Goal: Task Accomplishment & Management: Manage account settings

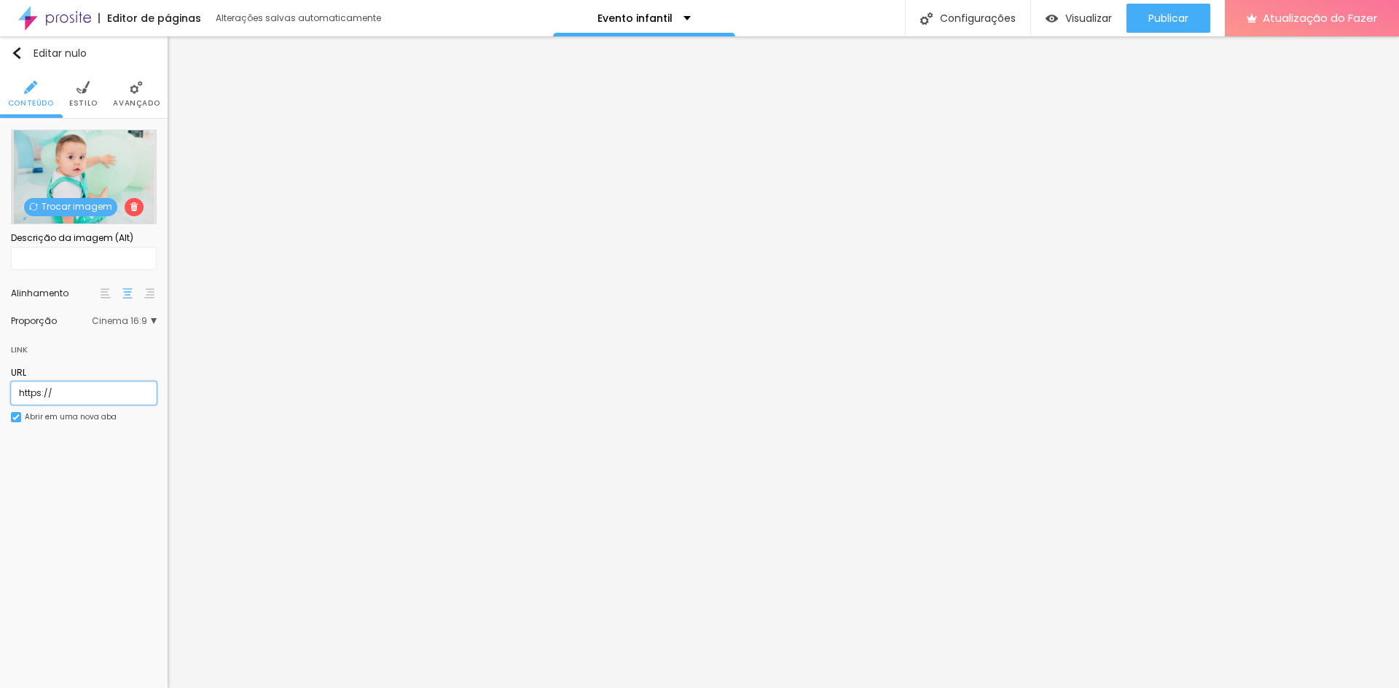
drag, startPoint x: 68, startPoint y: 386, endPoint x: 0, endPoint y: 363, distance: 71.4
click at [0, 366] on div "Trocar imagem Descrição da imagem (Alt) Alinhamento Proporção Cinema 16:9 Cinem…" at bounding box center [84, 285] width 168 height 332
paste input "[DOMAIN_NAME][URL]"
type input "[URL][DOMAIN_NAME]"
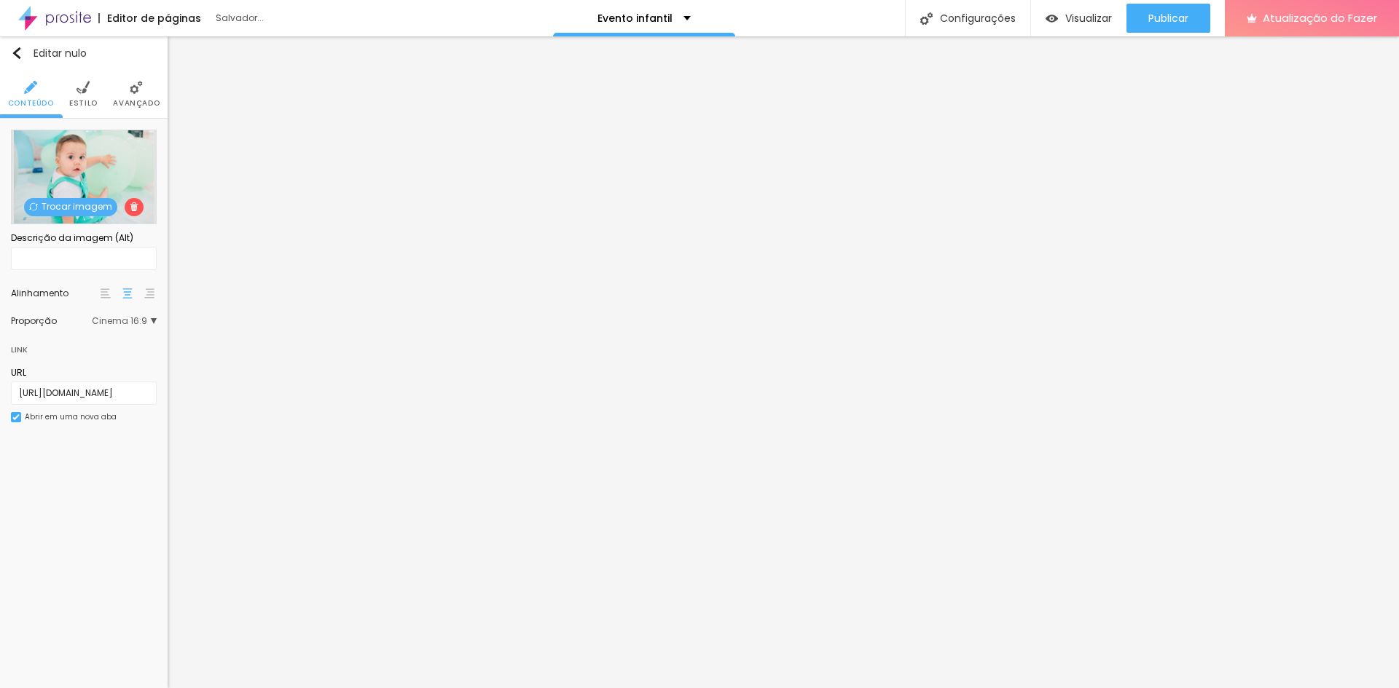
scroll to position [0, 0]
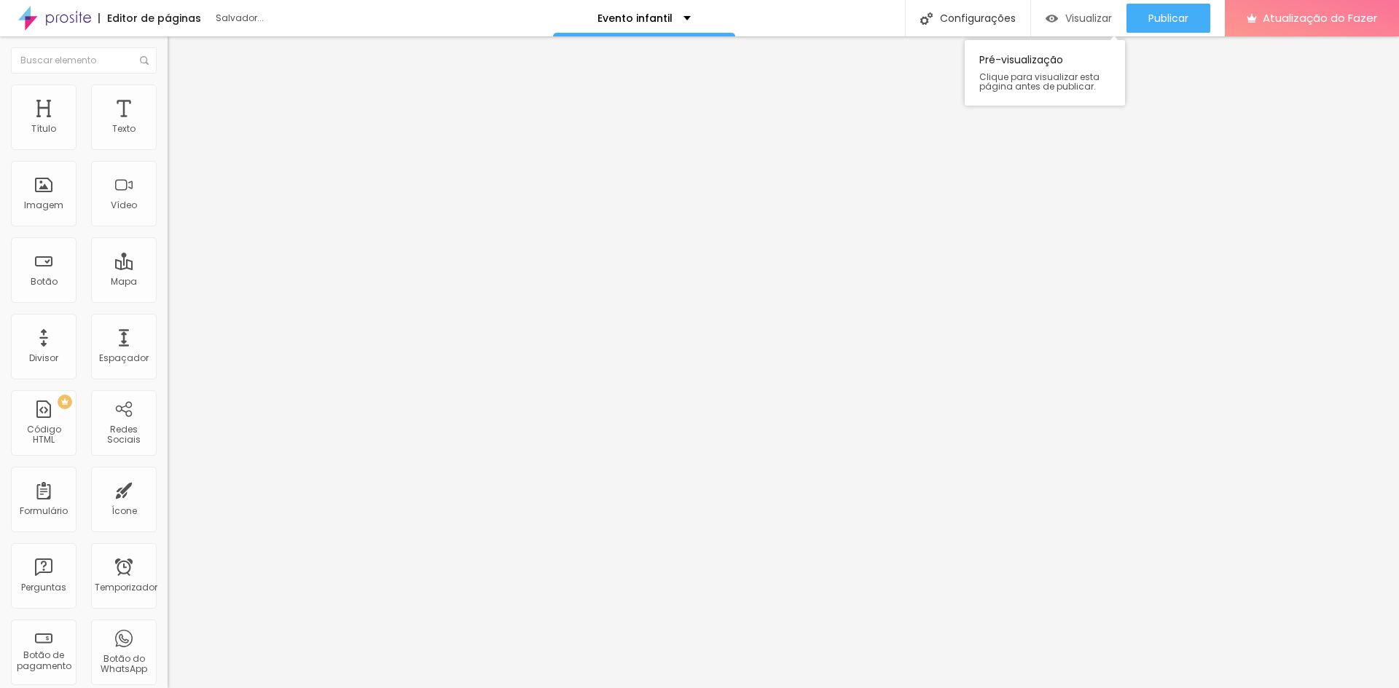
click at [1104, 25] on font "Visualizar" at bounding box center [1088, 18] width 47 height 15
click at [1058, 20] on div "Visualizar" at bounding box center [1078, 18] width 66 height 12
click at [224, 22] on font "Salvador..." at bounding box center [240, 18] width 48 height 12
click at [7, 82] on div at bounding box center [84, 60] width 168 height 48
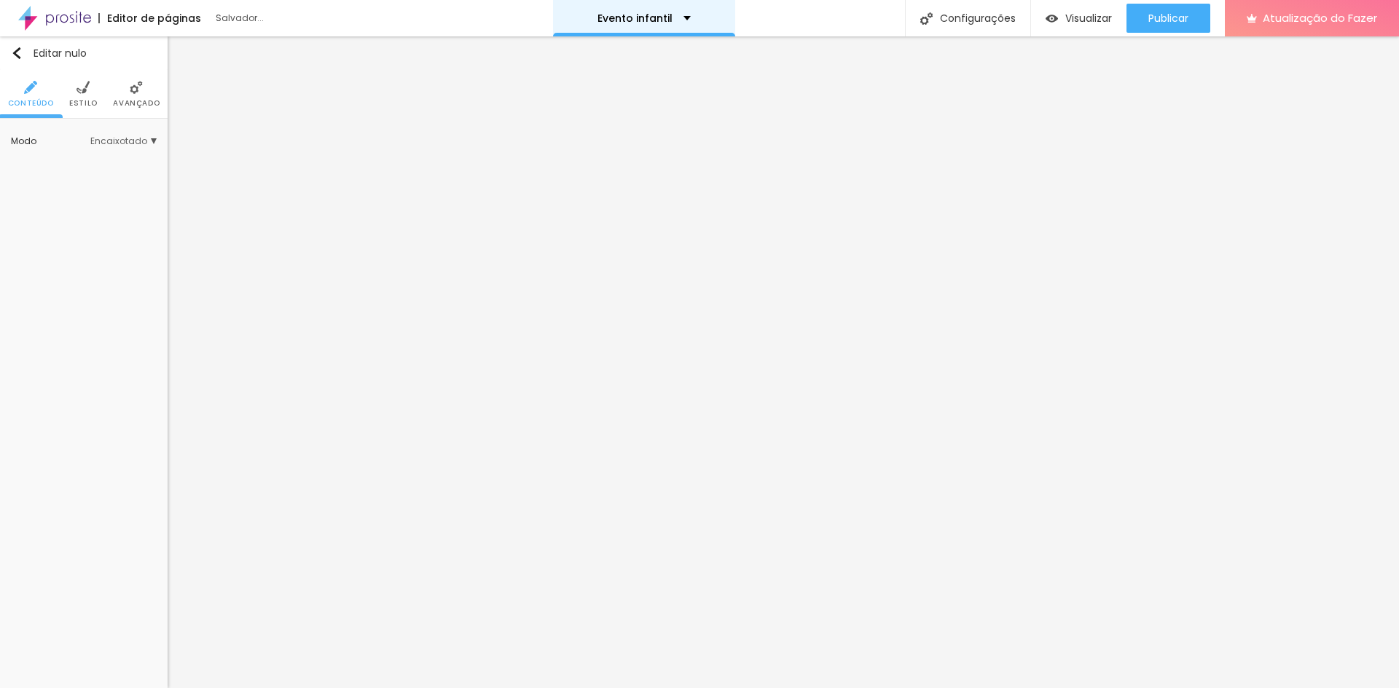
click at [686, 15] on div "Evento infantil" at bounding box center [643, 18] width 93 height 10
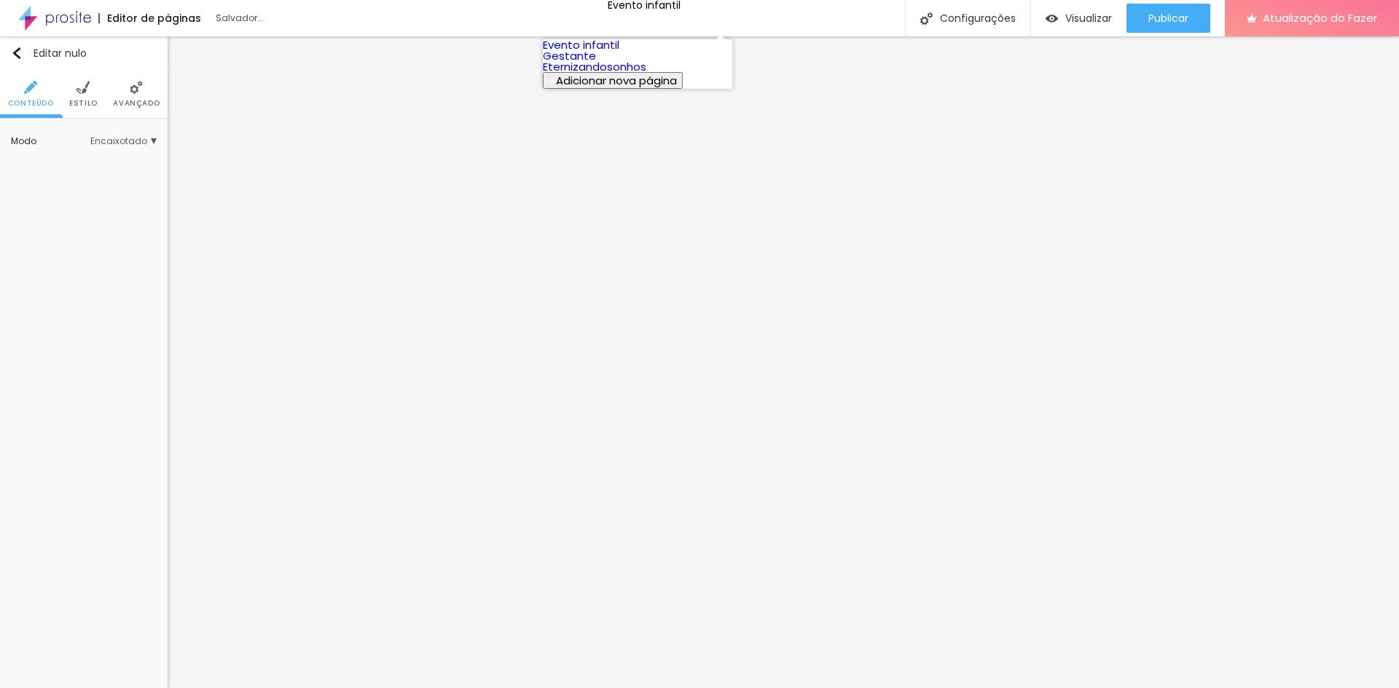
click at [596, 63] on link "Gestante" at bounding box center [569, 55] width 53 height 15
